Goal: Information Seeking & Learning: Learn about a topic

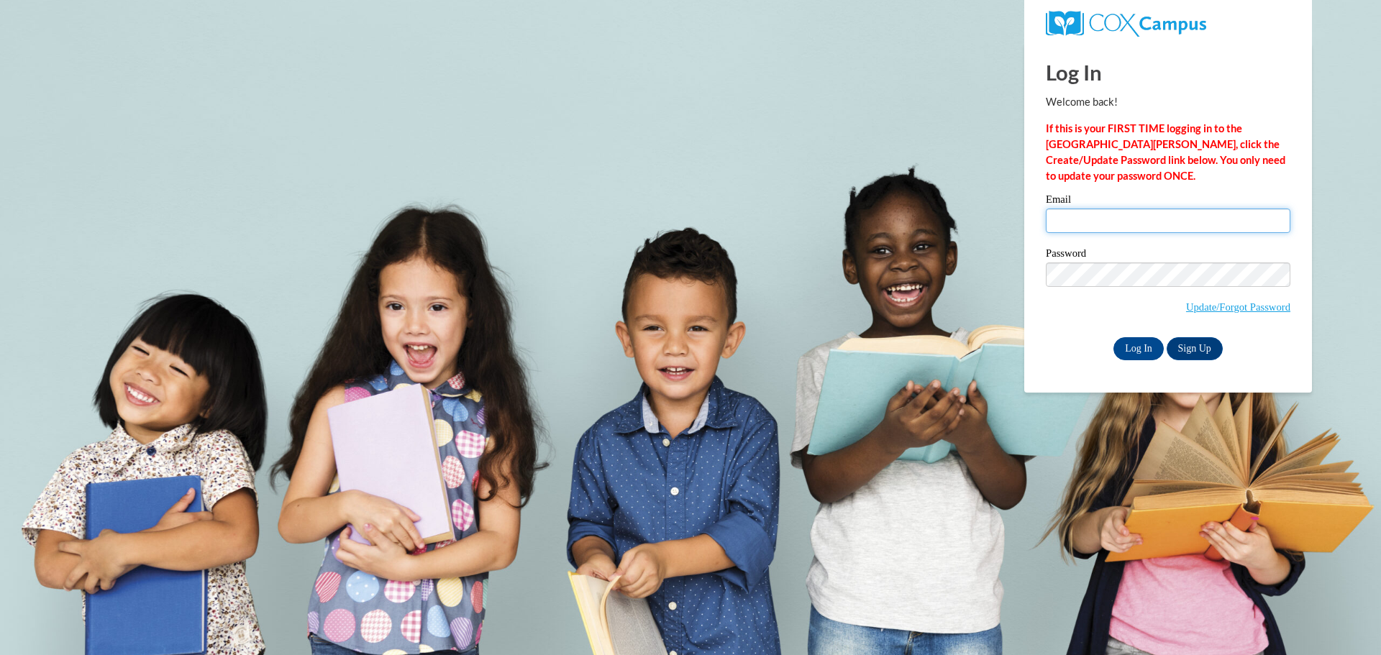
click at [1130, 227] on input "Email" at bounding box center [1168, 221] width 245 height 24
type input "[EMAIL_ADDRESS][DOMAIN_NAME]"
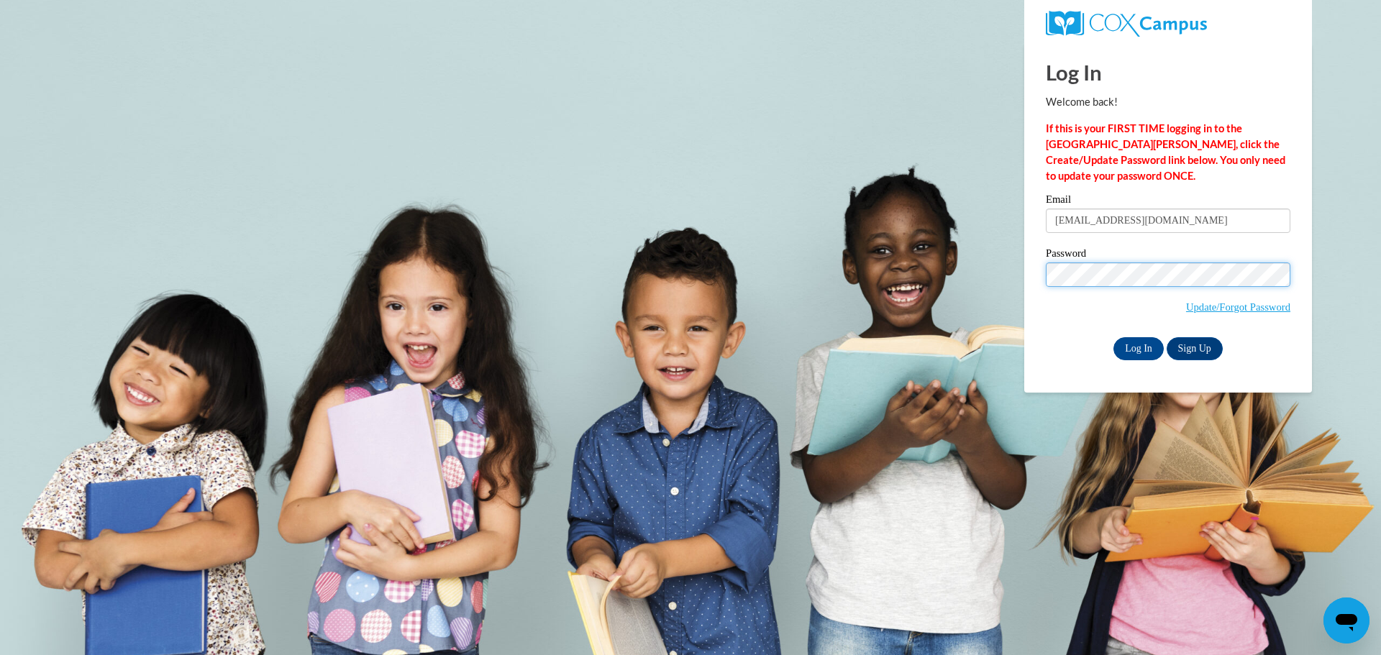
click at [1114, 337] on input "Log In" at bounding box center [1139, 348] width 50 height 23
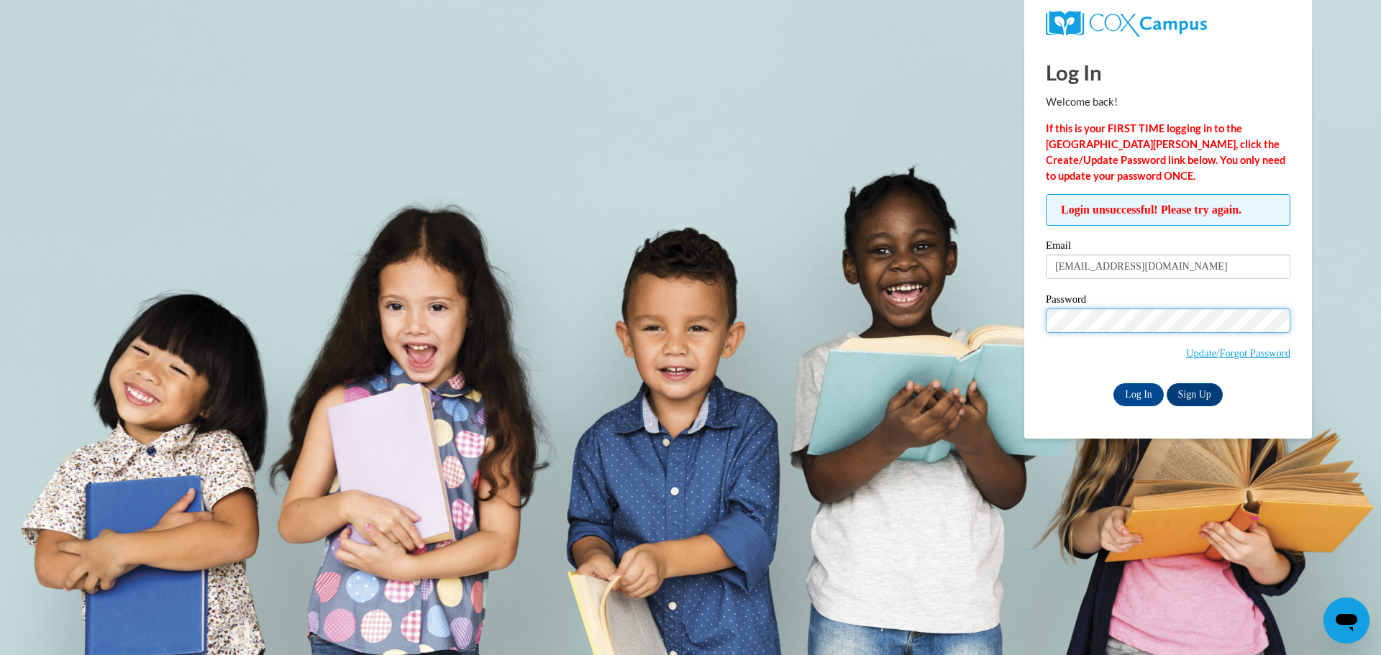
click at [1114, 383] on input "Log In" at bounding box center [1139, 394] width 50 height 23
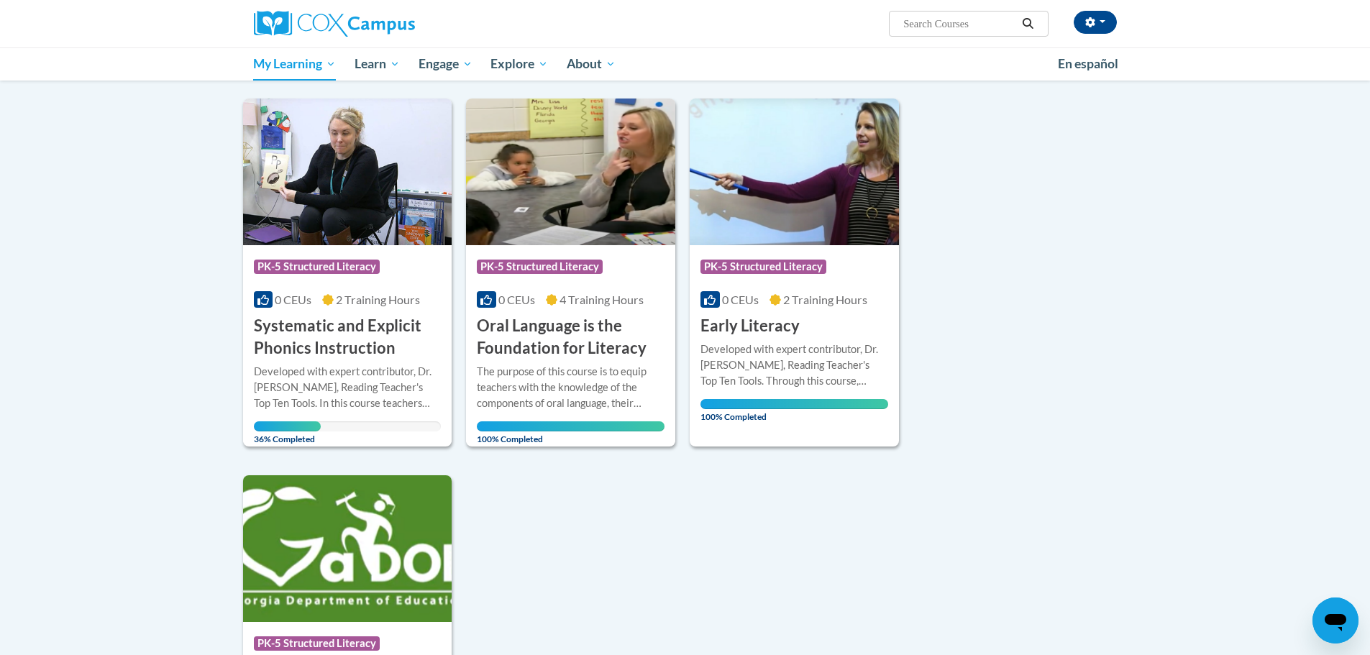
scroll to position [144, 0]
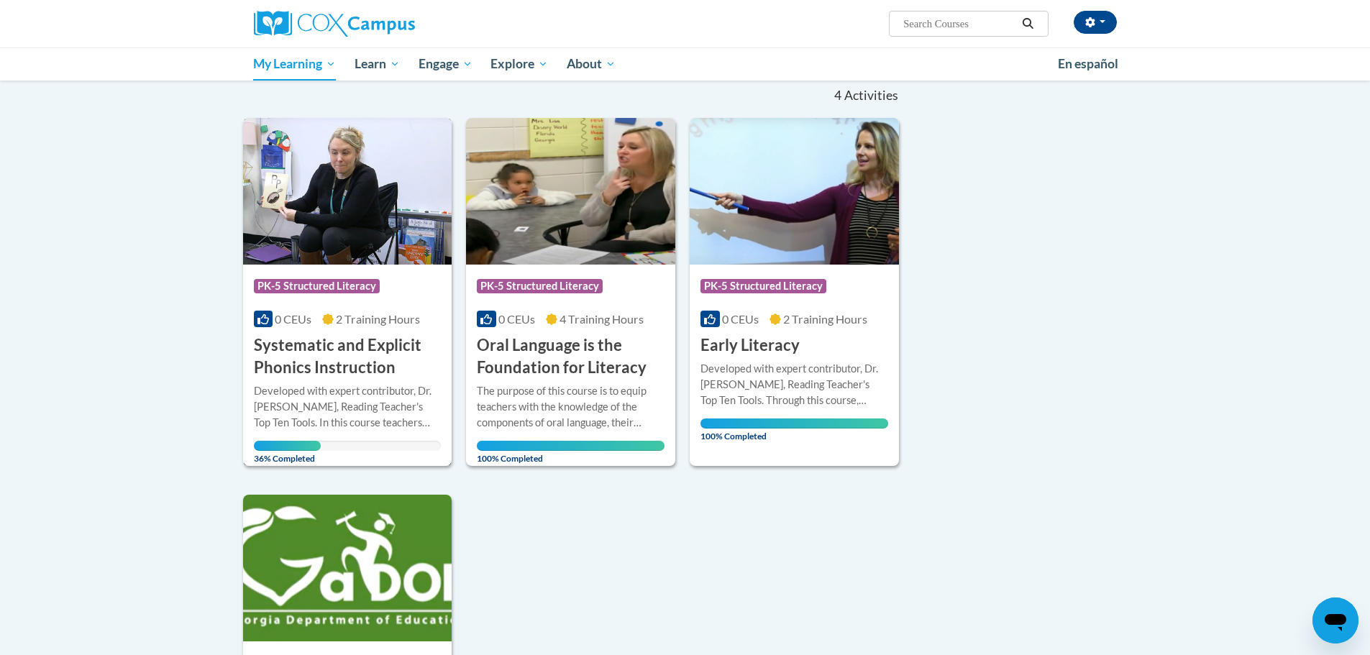
click at [327, 370] on h3 "Systematic and Explicit Phonics Instruction" at bounding box center [348, 356] width 188 height 45
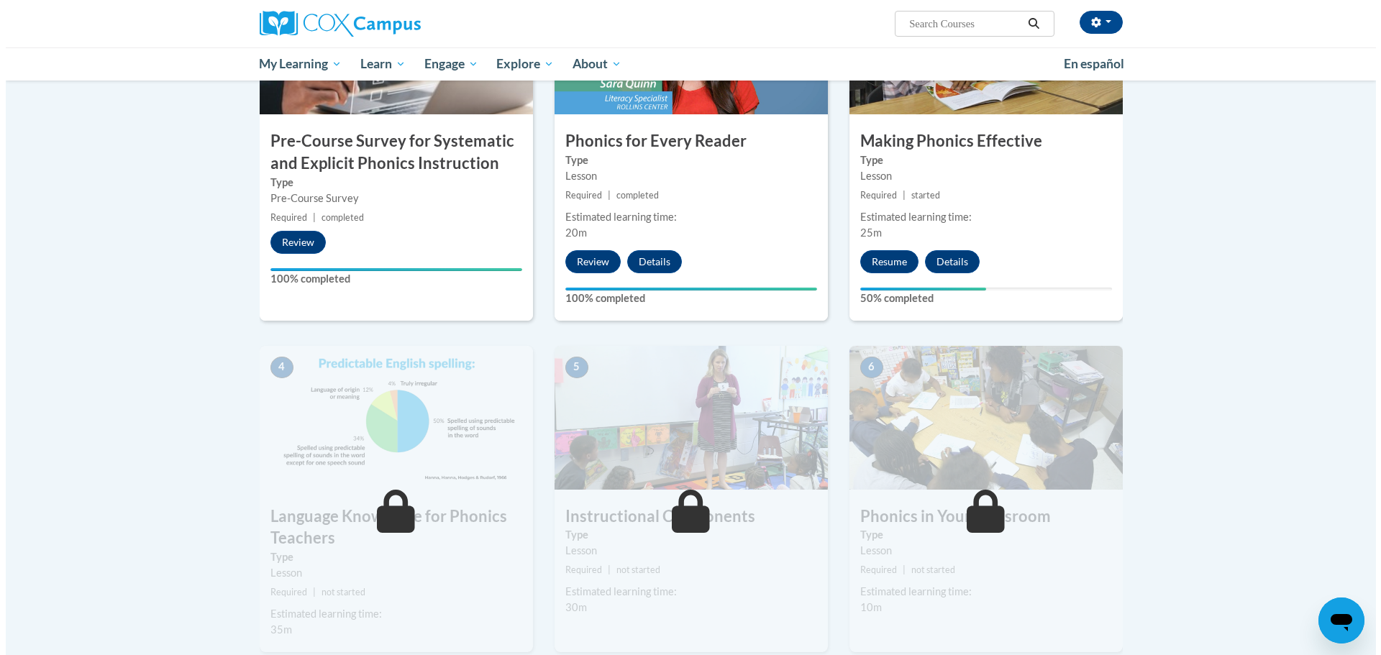
scroll to position [432, 0]
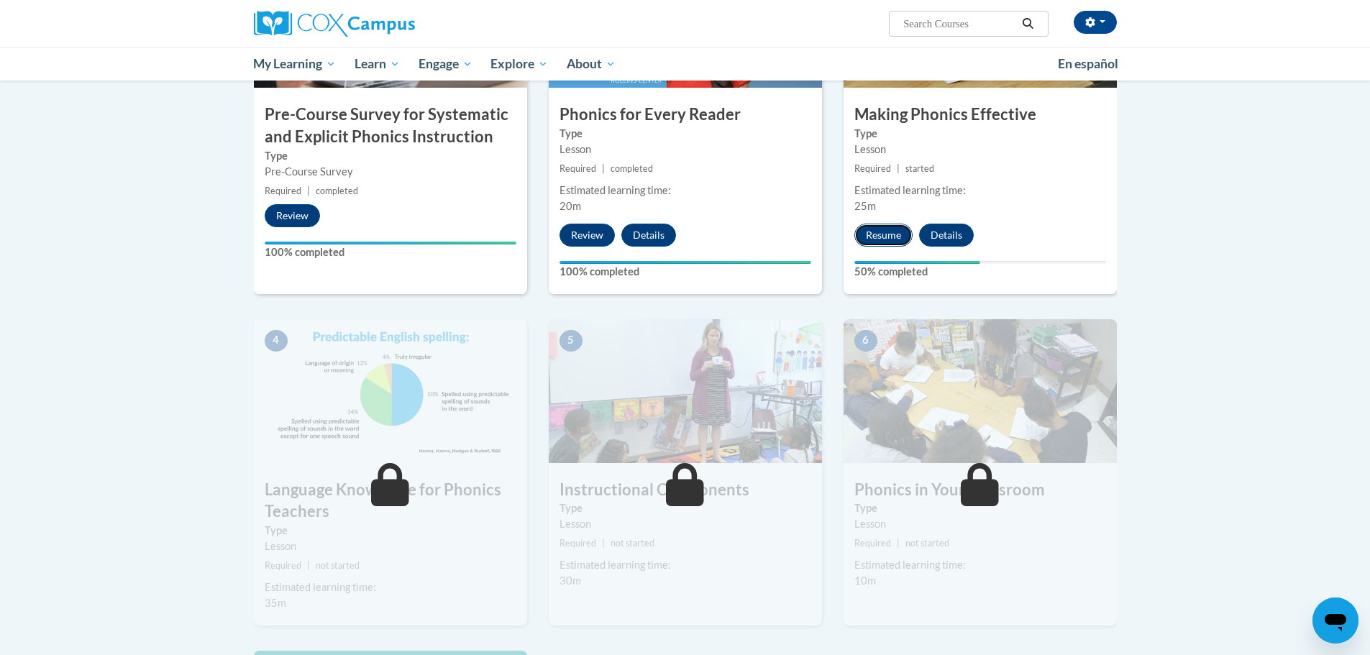
click at [879, 238] on button "Resume" at bounding box center [884, 235] width 58 height 23
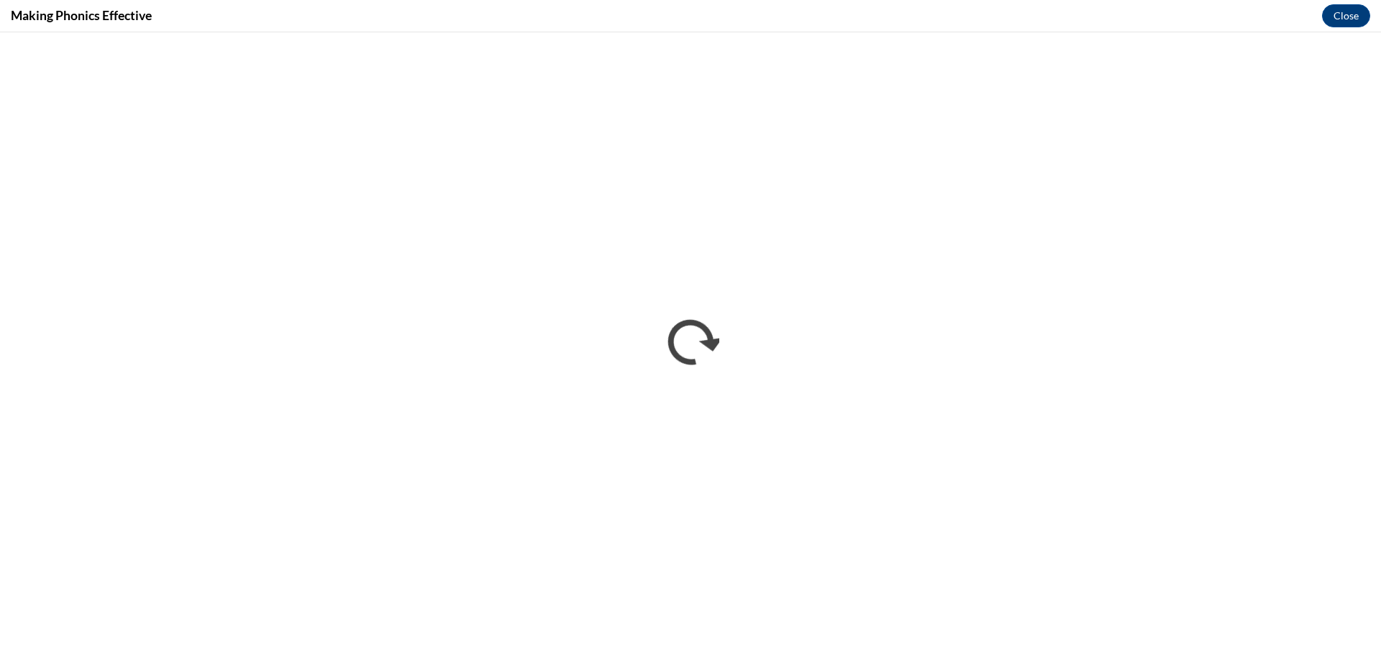
scroll to position [0, 0]
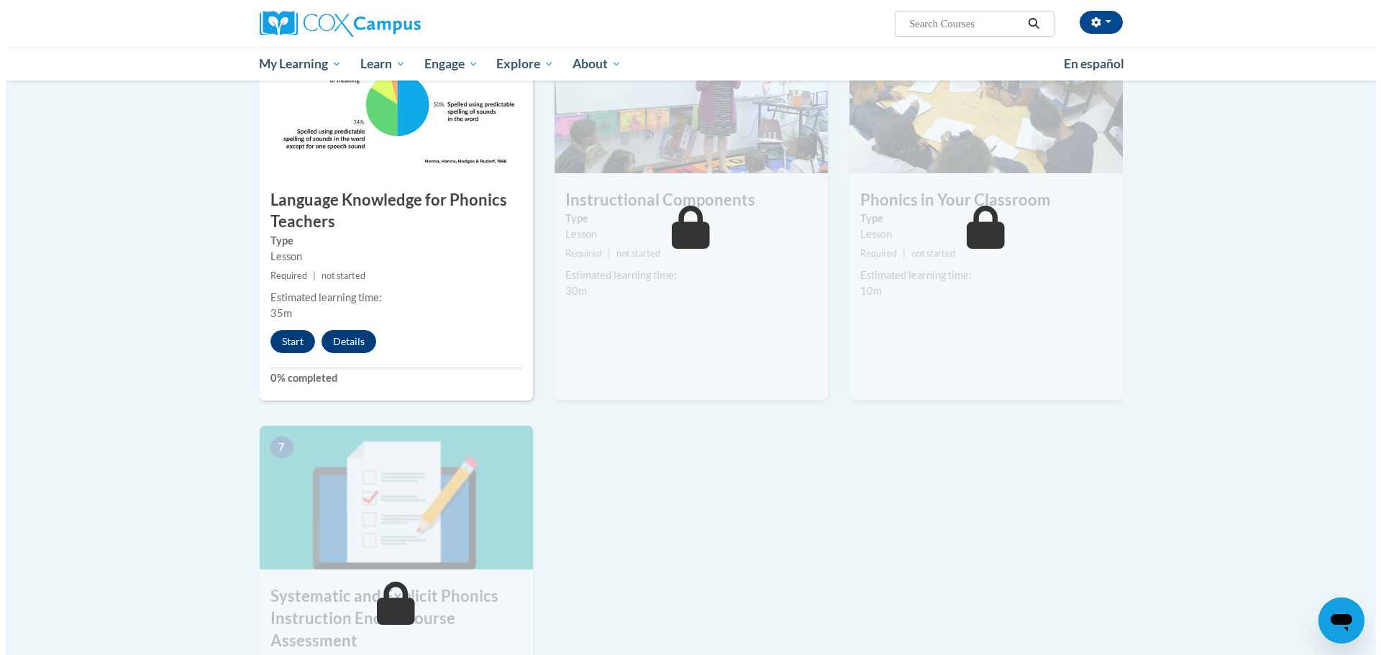
scroll to position [719, 0]
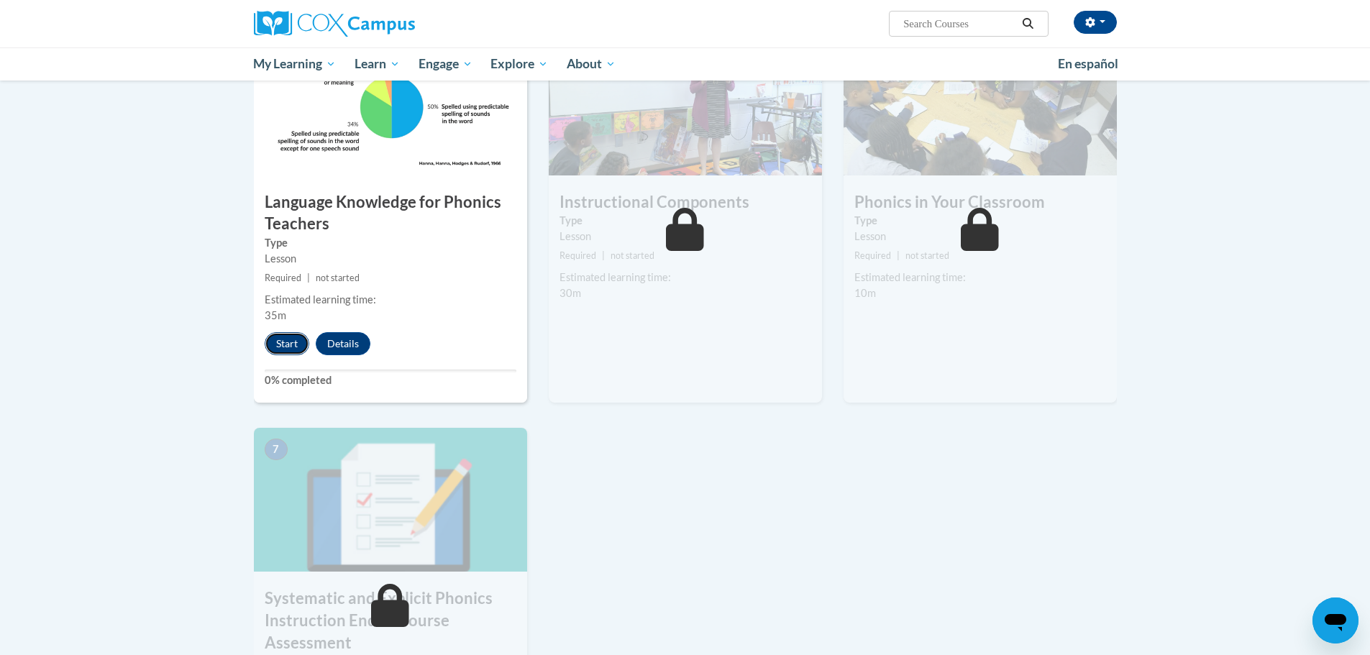
click at [291, 340] on button "Start" at bounding box center [287, 343] width 45 height 23
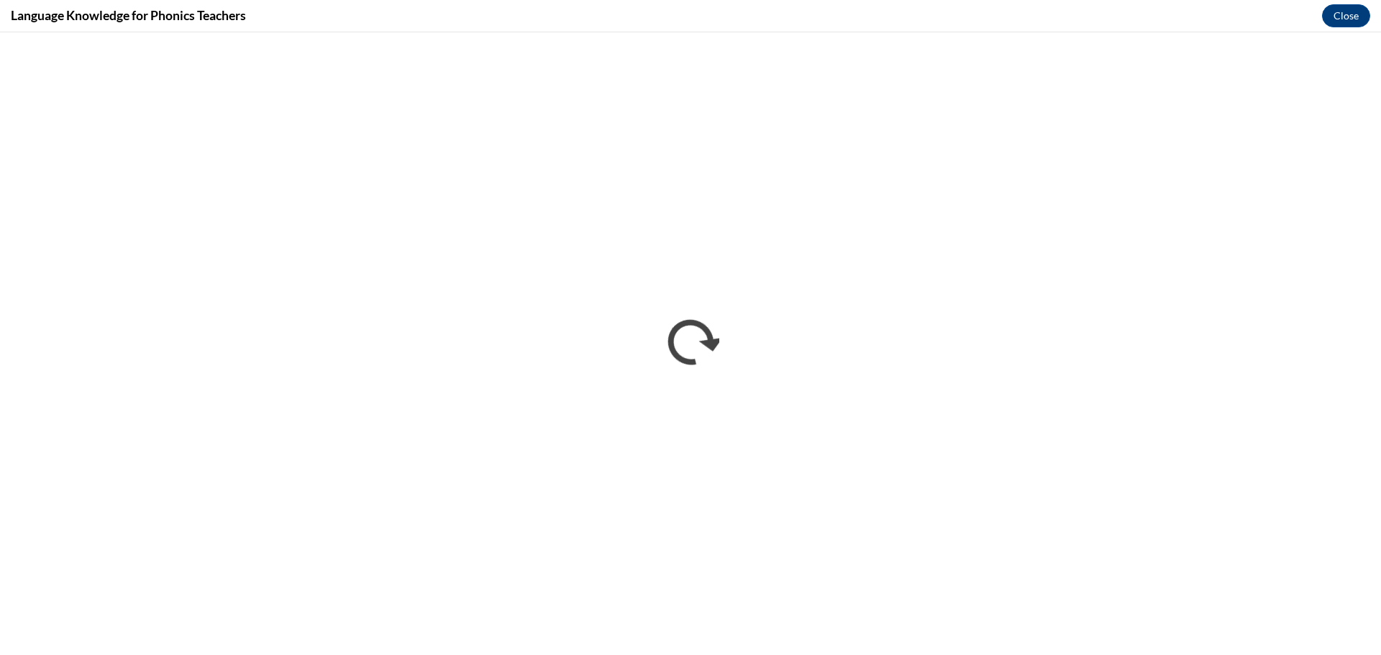
scroll to position [0, 0]
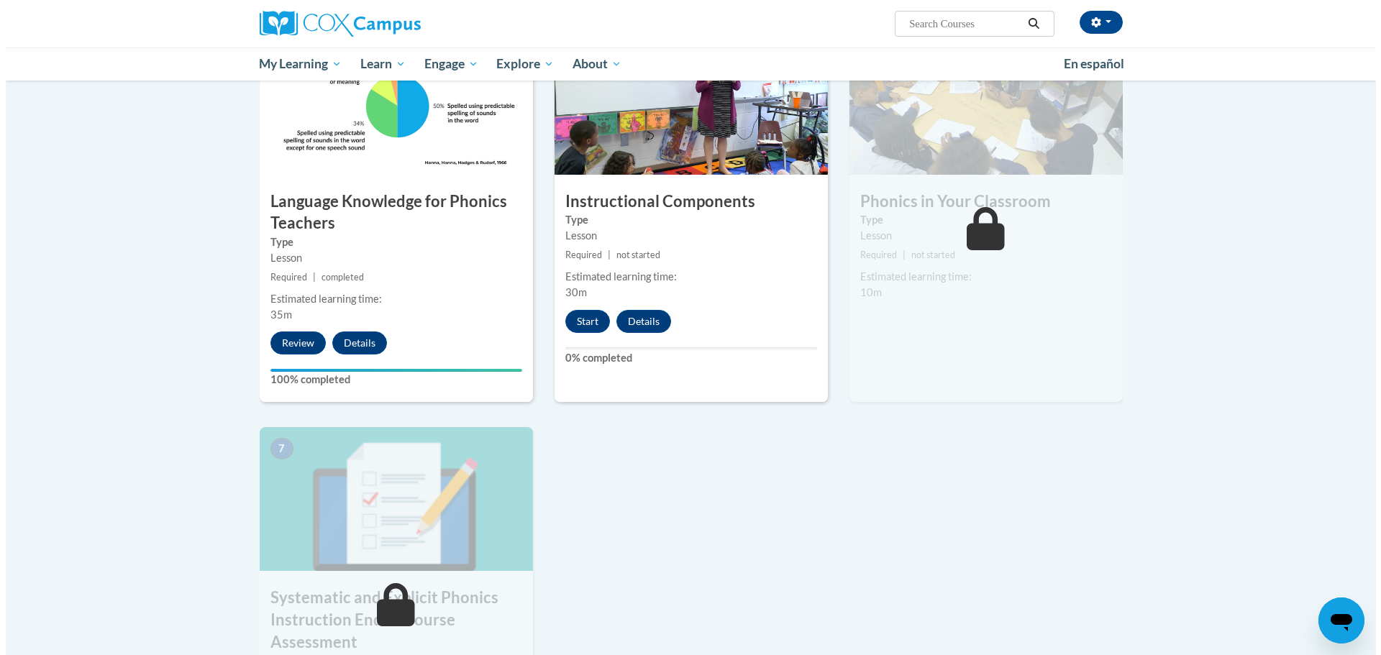
scroll to position [863, 0]
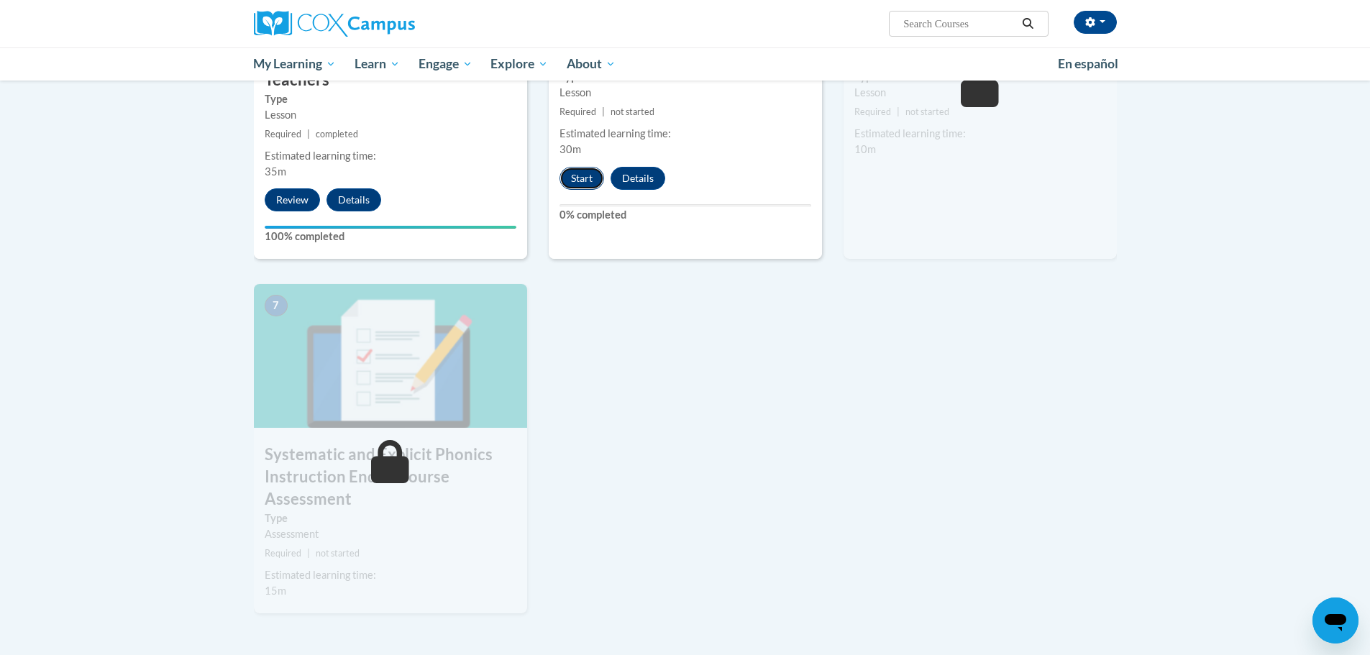
click at [599, 181] on button "Start" at bounding box center [582, 178] width 45 height 23
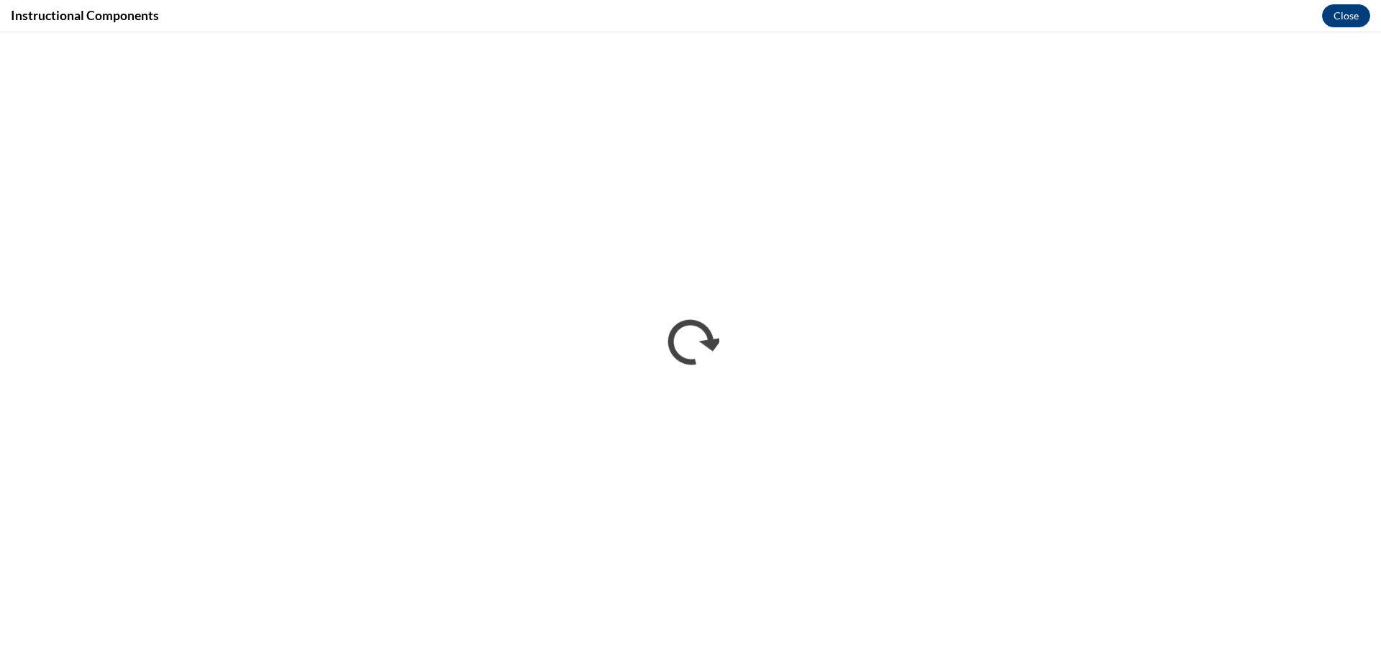
scroll to position [0, 0]
